Goal: Find specific page/section: Find specific page/section

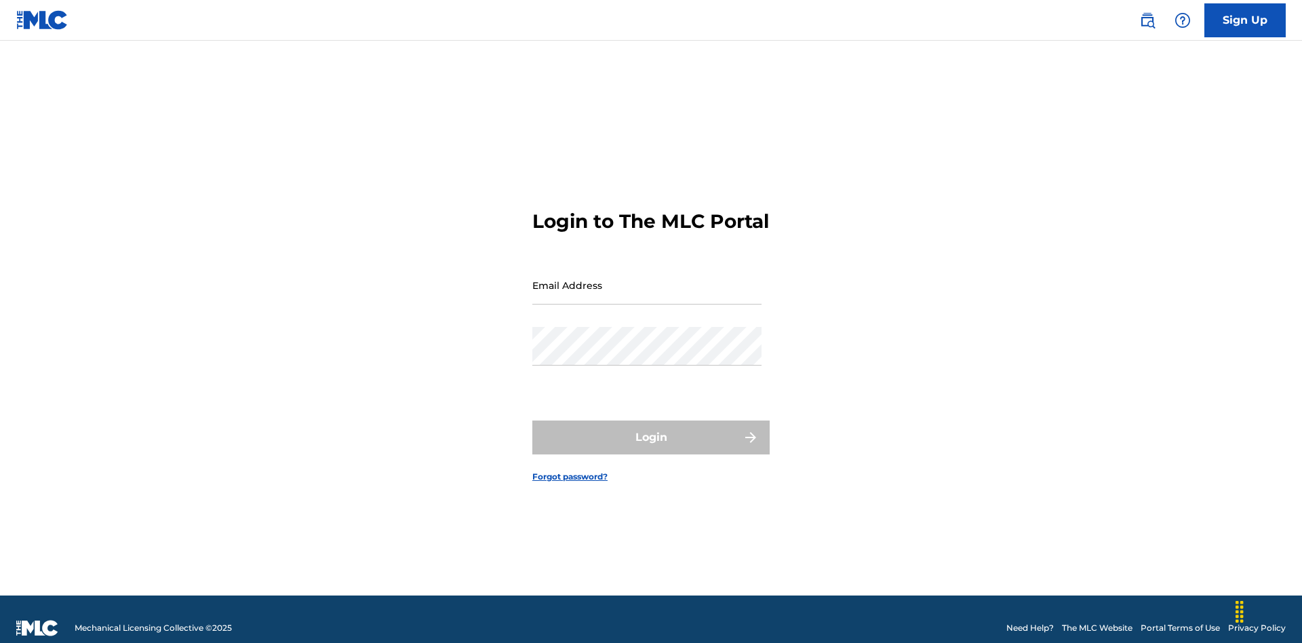
scroll to position [18, 0]
click at [647, 279] on input "Email Address" at bounding box center [646, 285] width 229 height 39
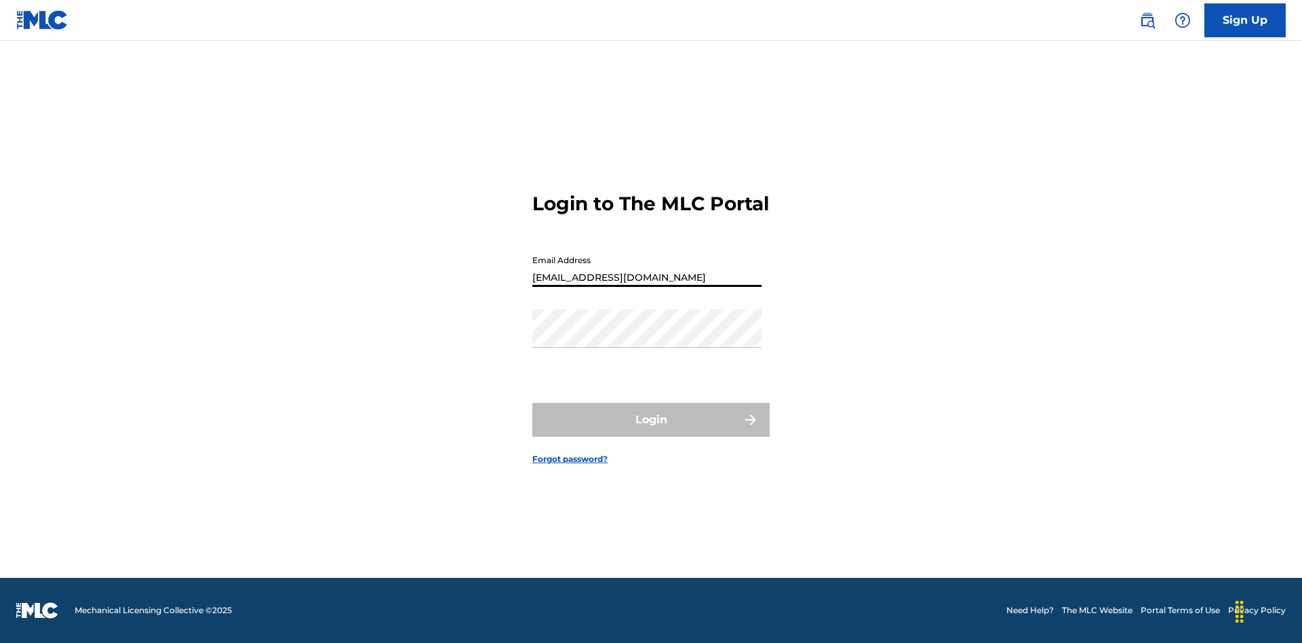
type input "69e1f26e-4564-4e64-8294-61e17a032b43@mailslurp.com"
click at [651, 431] on button "Login" at bounding box center [650, 420] width 237 height 34
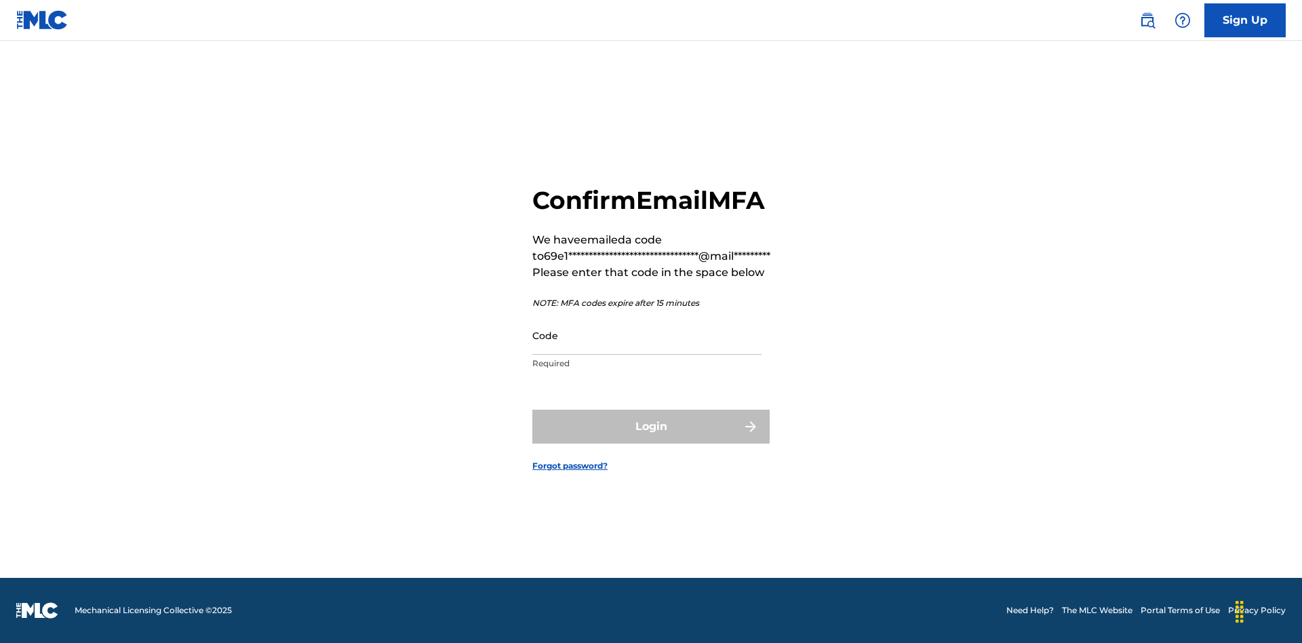
click at [647, 335] on input "Code" at bounding box center [646, 335] width 229 height 39
type input "696561"
click at [651, 426] on button "Login" at bounding box center [650, 427] width 237 height 34
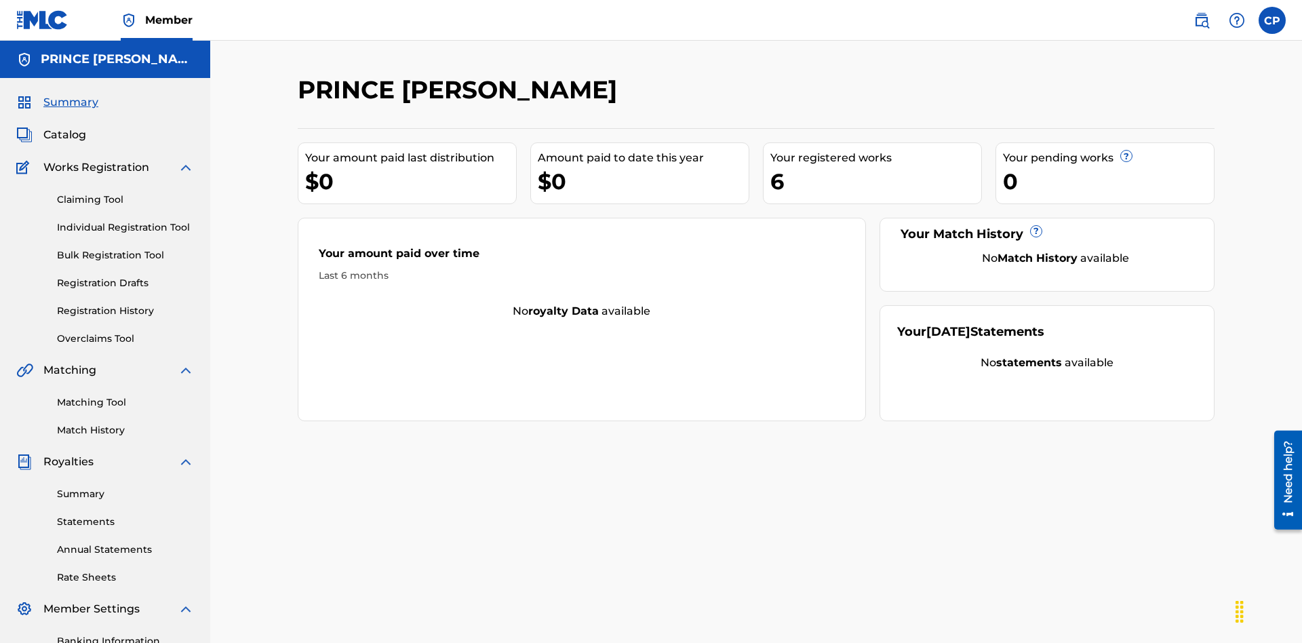
click at [64, 127] on span "Catalog" at bounding box center [64, 135] width 43 height 16
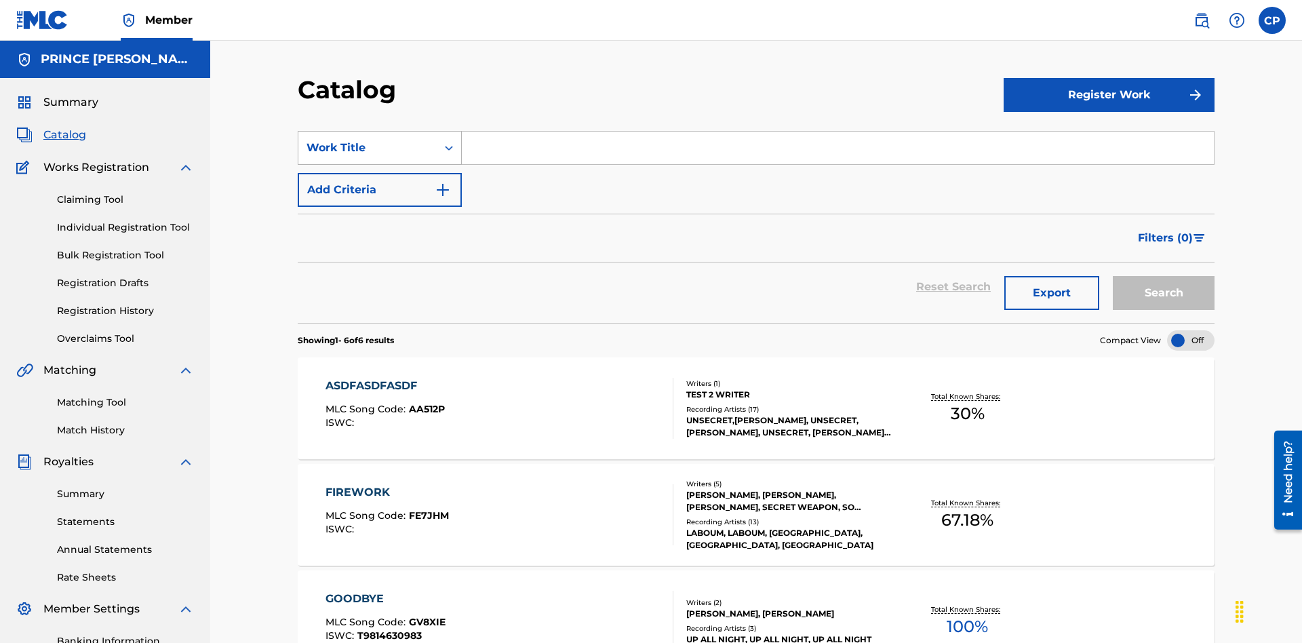
click at [368, 140] on div "Work Title" at bounding box center [368, 148] width 122 height 16
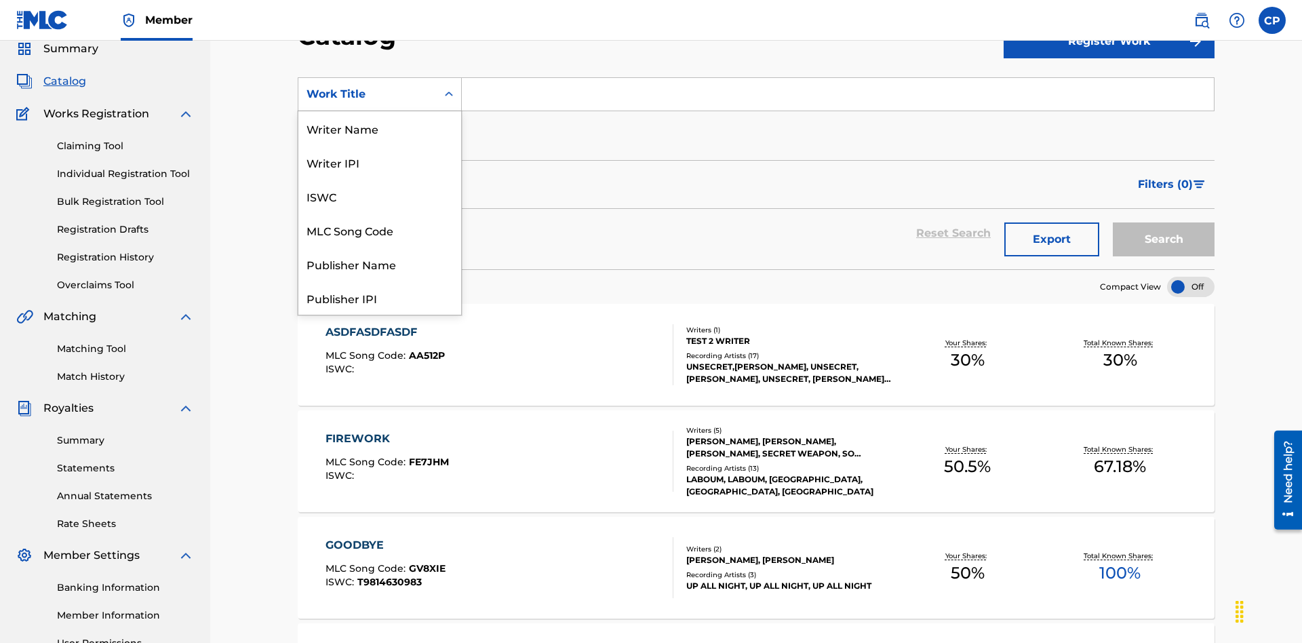
scroll to position [203, 0]
click at [380, 298] on div "Work Title" at bounding box center [379, 298] width 163 height 34
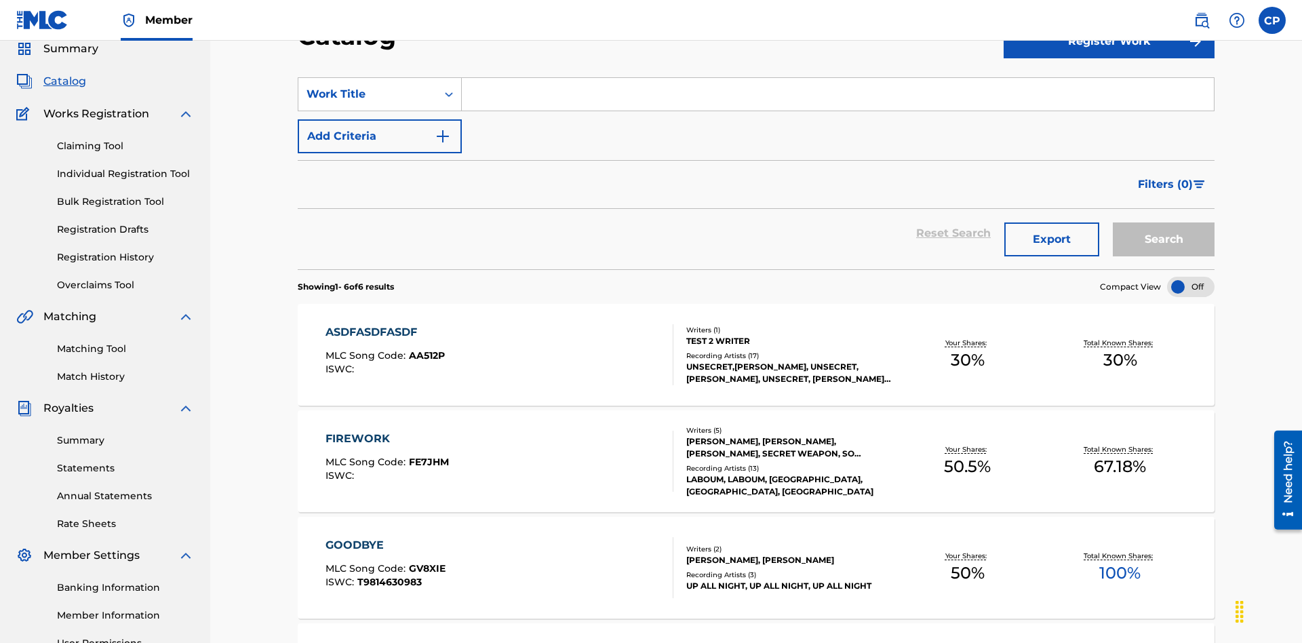
click at [838, 98] on input "Search Form" at bounding box center [838, 94] width 752 height 33
